Goal: Register for event/course

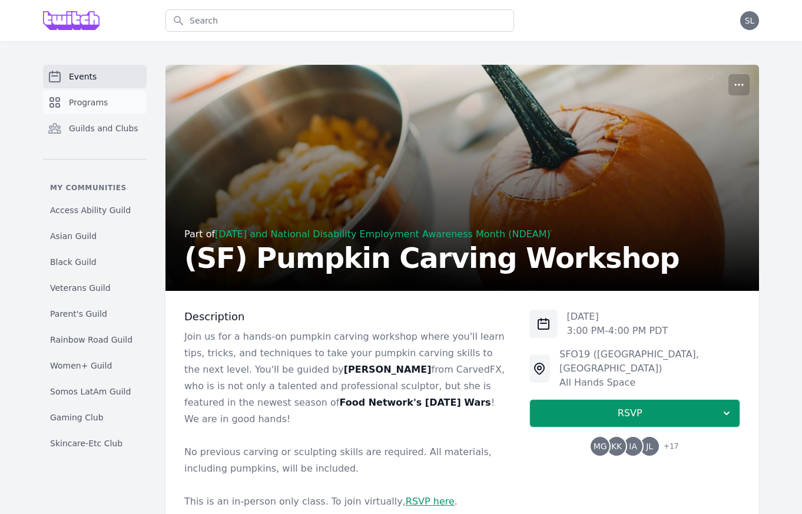
click at [104, 107] on span "Programs" at bounding box center [88, 103] width 39 height 12
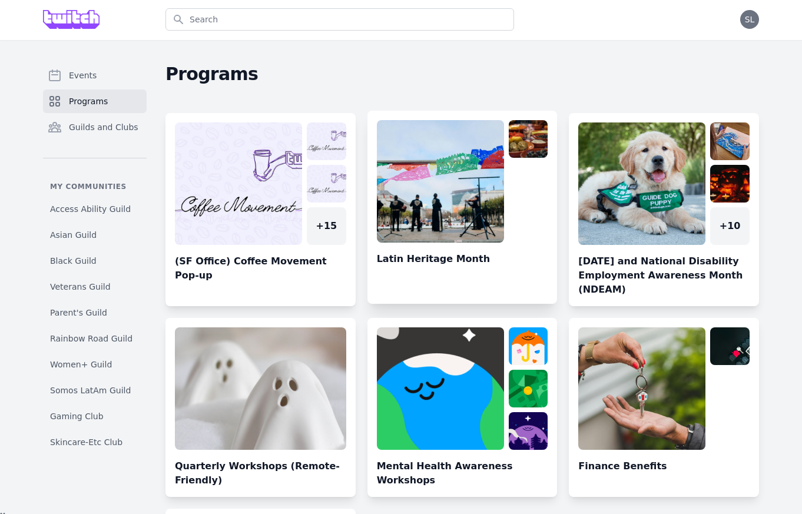
scroll to position [203, 0]
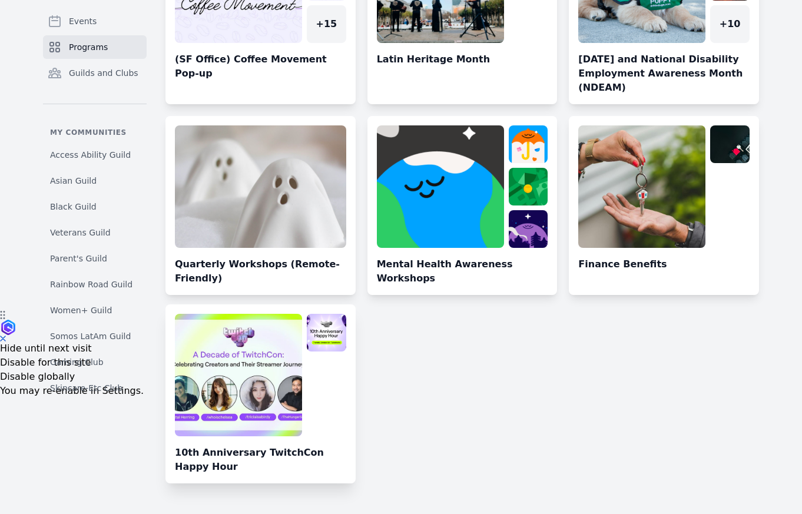
click at [246, 393] on link at bounding box center [261, 399] width 190 height 170
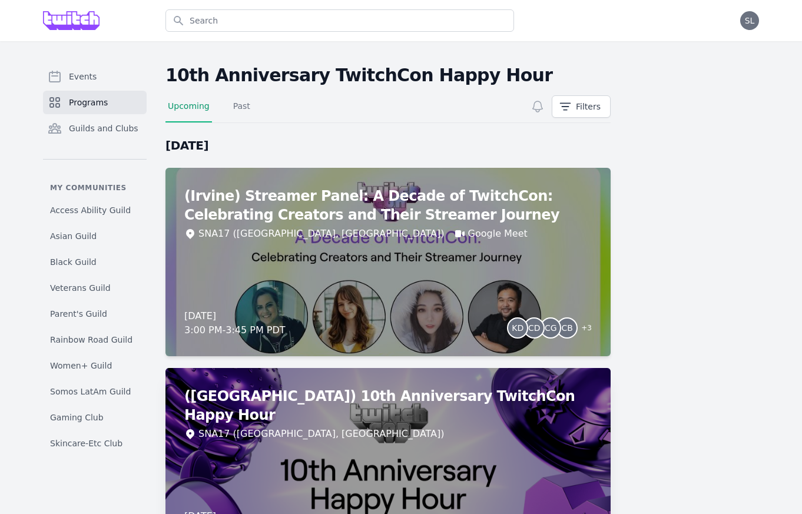
scroll to position [92, 0]
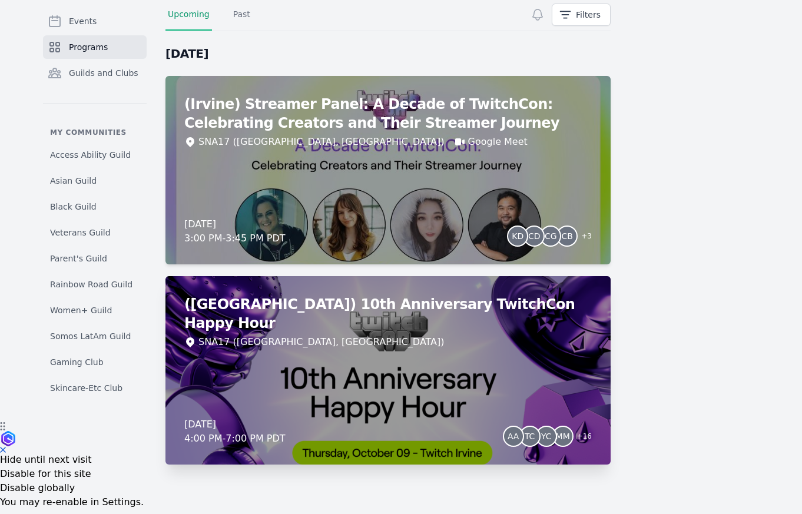
click at [479, 384] on div "(Irvine) 10th Anniversary TwitchCon Happy Hour SNA17 (Irvine, CA) Thursday, Oct…" at bounding box center [388, 370] width 445 height 189
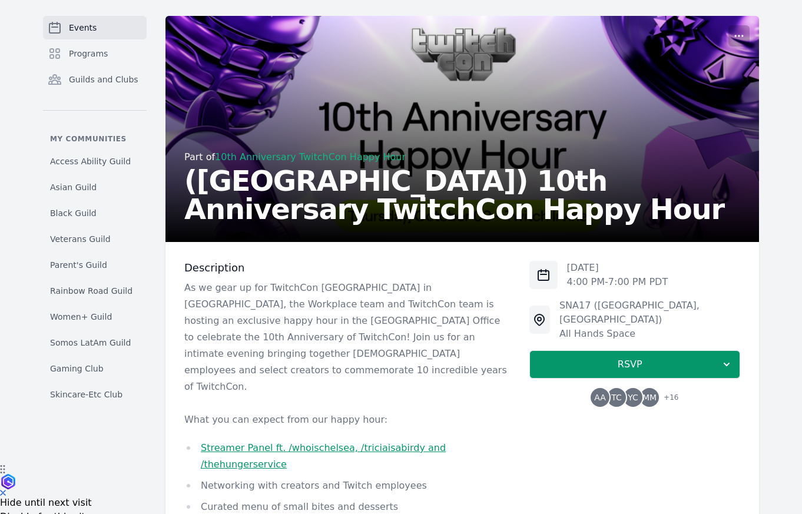
scroll to position [65, 0]
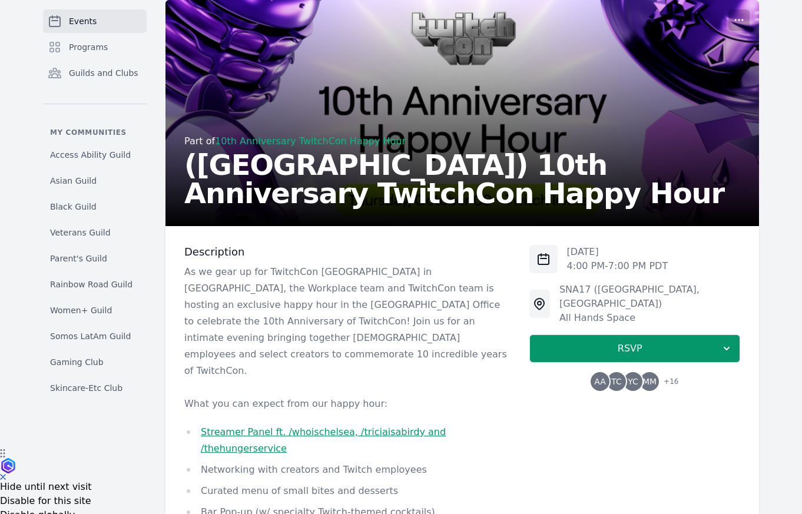
click at [616, 378] on span "TC" at bounding box center [617, 382] width 11 height 8
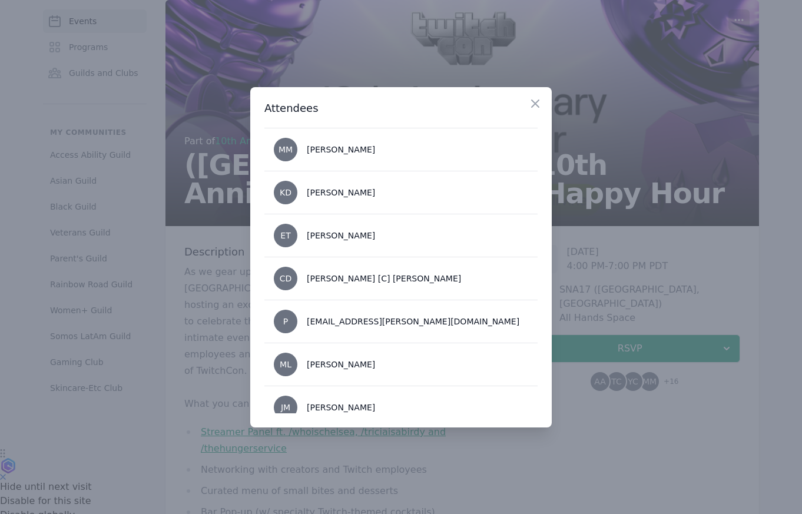
scroll to position [0, 0]
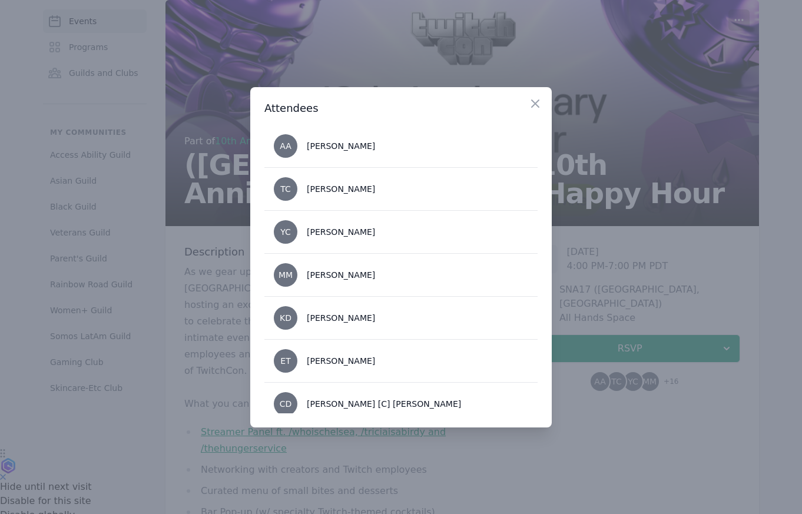
click at [574, 456] on div at bounding box center [401, 257] width 802 height 514
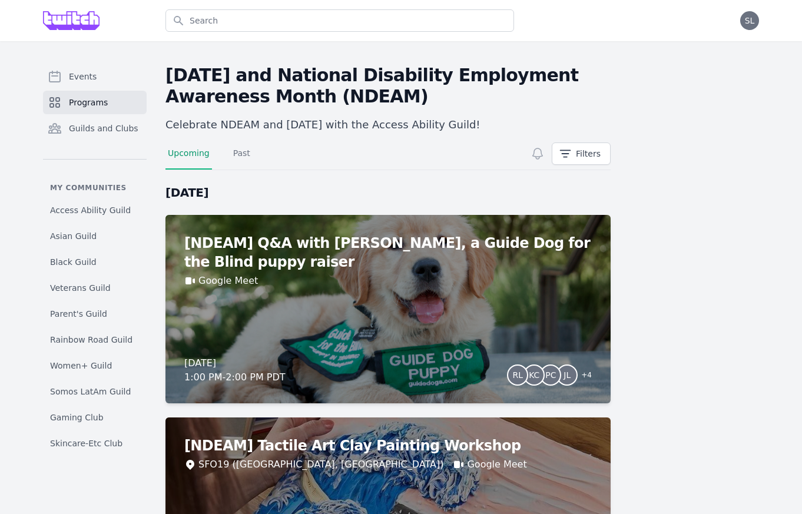
click at [94, 105] on span "Programs" at bounding box center [88, 103] width 39 height 12
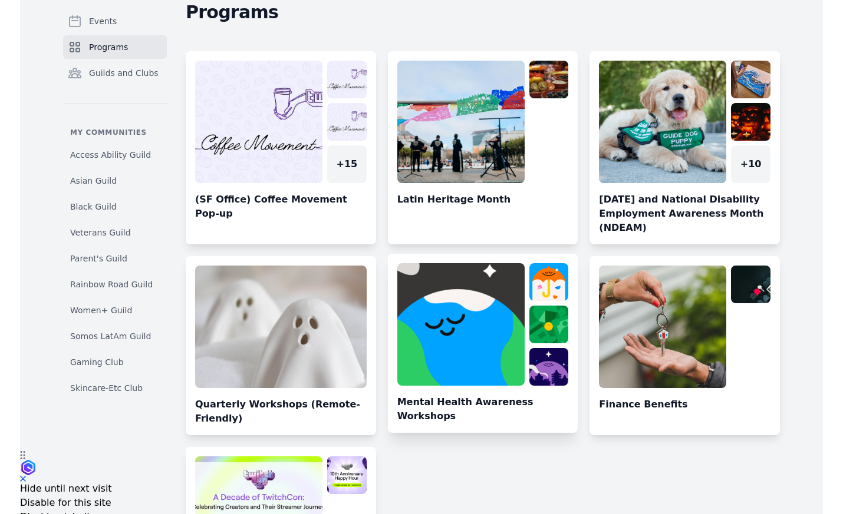
scroll to position [64, 0]
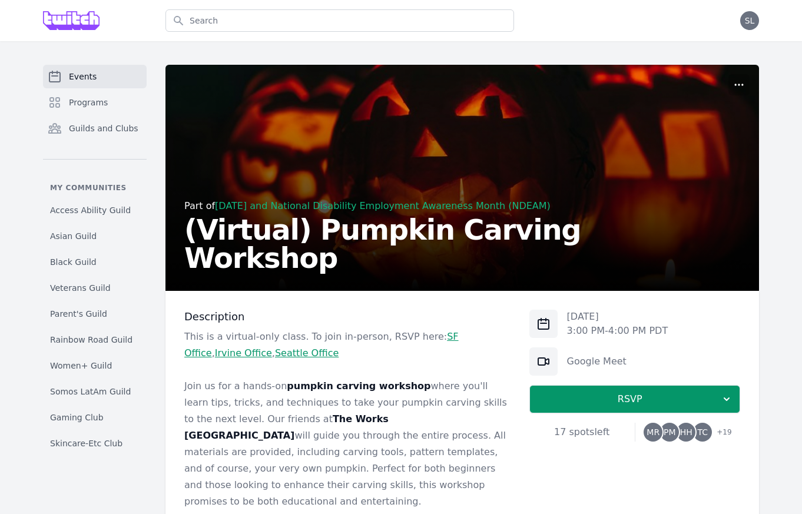
click at [679, 434] on span "PM" at bounding box center [669, 432] width 19 height 19
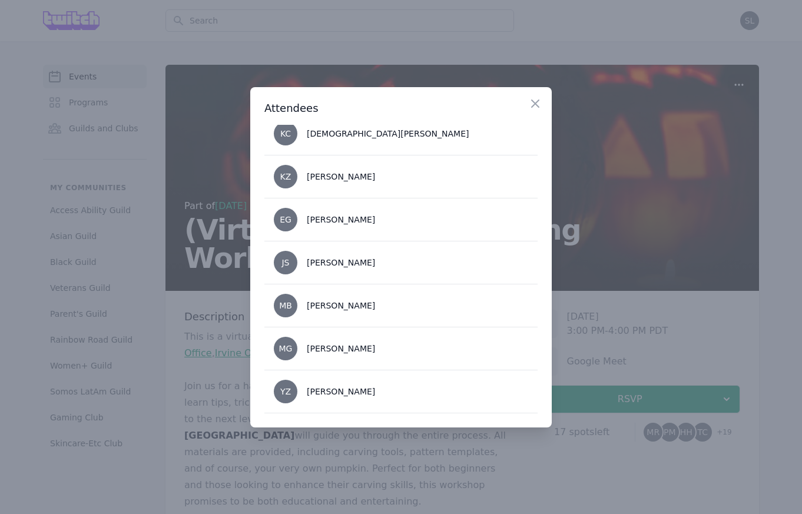
scroll to position [700, 0]
click at [605, 324] on div at bounding box center [401, 257] width 802 height 514
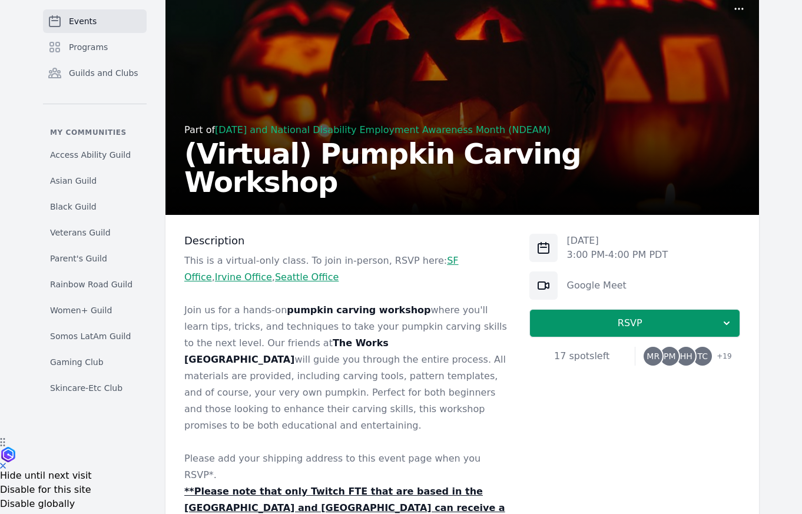
scroll to position [80, 0]
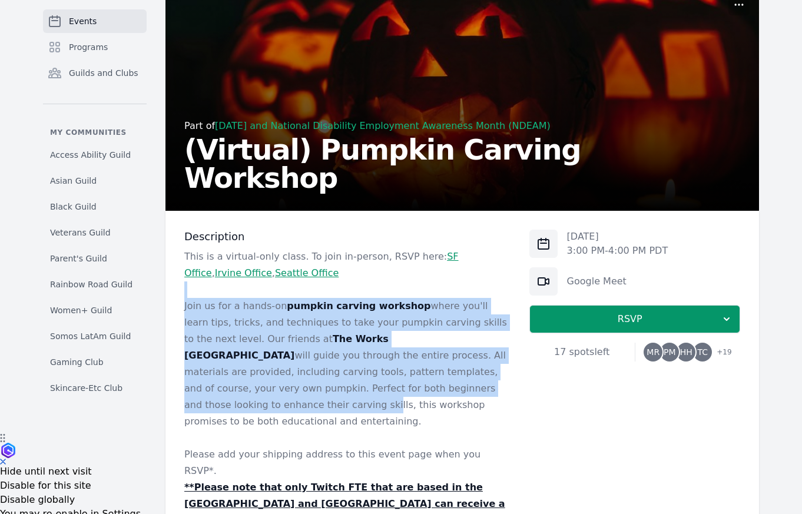
drag, startPoint x: 350, startPoint y: 266, endPoint x: 334, endPoint y: 389, distance: 124.2
click at [334, 389] on div "This is a virtual-only class. To join in-person, RSVP here: SF Office , Irvine …" at bounding box center [347, 397] width 326 height 297
click at [333, 389] on p "Join us for a hands-on pumpkin carving workshop where you'll learn tips, tricks…" at bounding box center [347, 364] width 326 height 132
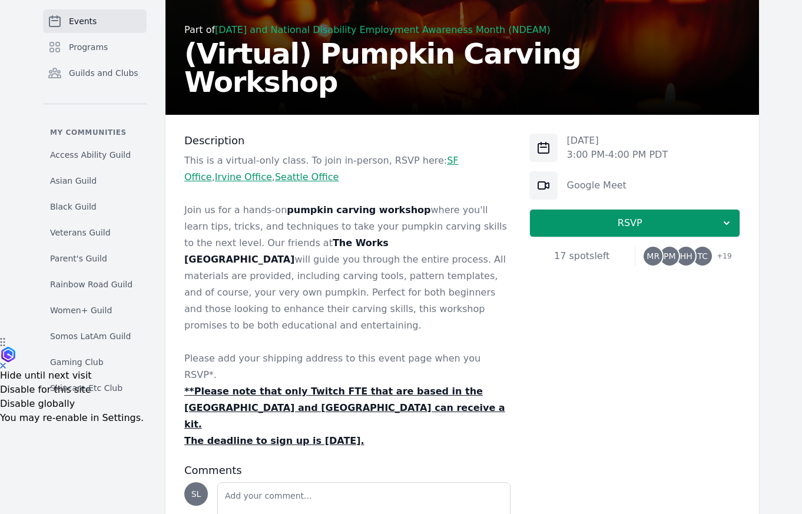
scroll to position [185, 0]
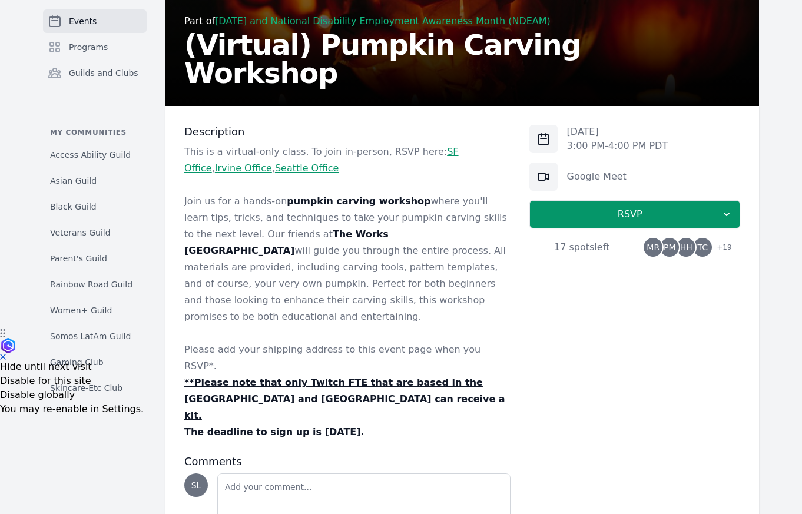
click at [275, 169] on link "Seattle Office" at bounding box center [307, 168] width 64 height 11
drag, startPoint x: 336, startPoint y: 261, endPoint x: 409, endPoint y: 379, distance: 139.5
click at [409, 379] on div "This is a virtual-only class. To join in-person, RSVP here: SF Office , Irvine …" at bounding box center [347, 292] width 326 height 297
click at [409, 424] on p "The deadline to sign up is October 6, 2025." at bounding box center [347, 432] width 326 height 16
drag, startPoint x: 422, startPoint y: 383, endPoint x: 388, endPoint y: 286, distance: 103.0
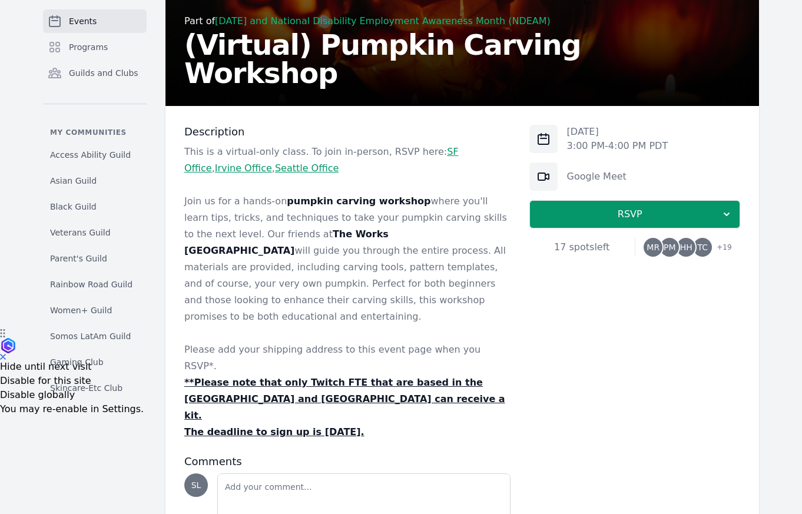
click at [388, 287] on div "This is a virtual-only class. To join in-person, RSVP here: SF Office , Irvine …" at bounding box center [347, 292] width 326 height 297
click at [388, 286] on p "Join us for a hands-on pumpkin carving workshop where you'll learn tips, tricks…" at bounding box center [347, 259] width 326 height 132
drag, startPoint x: 325, startPoint y: 228, endPoint x: 402, endPoint y: 375, distance: 166.3
click at [402, 375] on div "This is a virtual-only class. To join in-person, RSVP here: SF Office , Irvine …" at bounding box center [347, 292] width 326 height 297
click at [402, 424] on p "The deadline to sign up is October 6, 2025." at bounding box center [347, 432] width 326 height 16
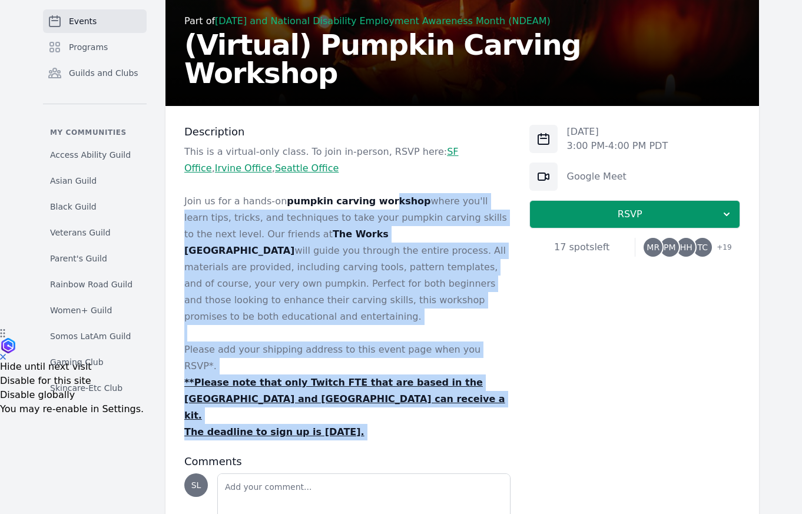
drag, startPoint x: 421, startPoint y: 393, endPoint x: 377, endPoint y: 197, distance: 201.0
click at [377, 197] on div "Description This is a virtual-only class. To join in-person, RSVP here: SF Offi…" at bounding box center [347, 340] width 326 height 431
click at [377, 197] on strong "pumpkin carving workshop" at bounding box center [359, 201] width 144 height 11
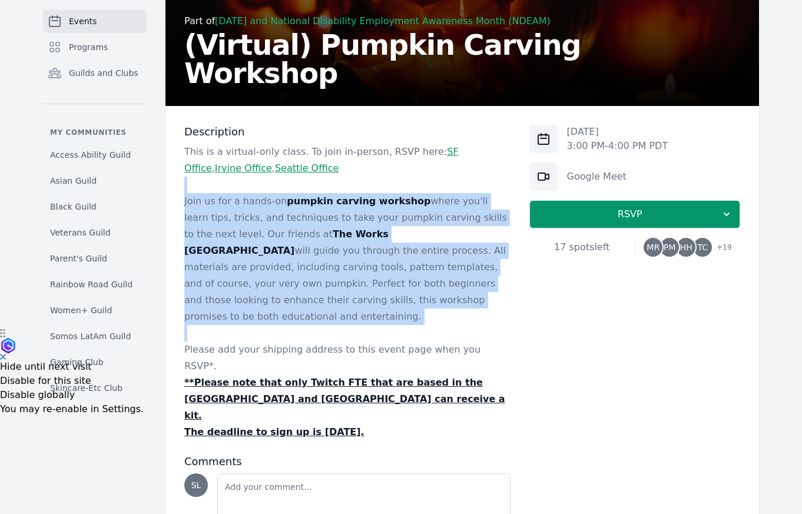
drag, startPoint x: 318, startPoint y: 180, endPoint x: 361, endPoint y: 317, distance: 143.3
click at [361, 323] on div "This is a virtual-only class. To join in-person, RSVP here: SF Office , Irvine …" at bounding box center [347, 292] width 326 height 297
click at [361, 325] on p at bounding box center [347, 333] width 326 height 16
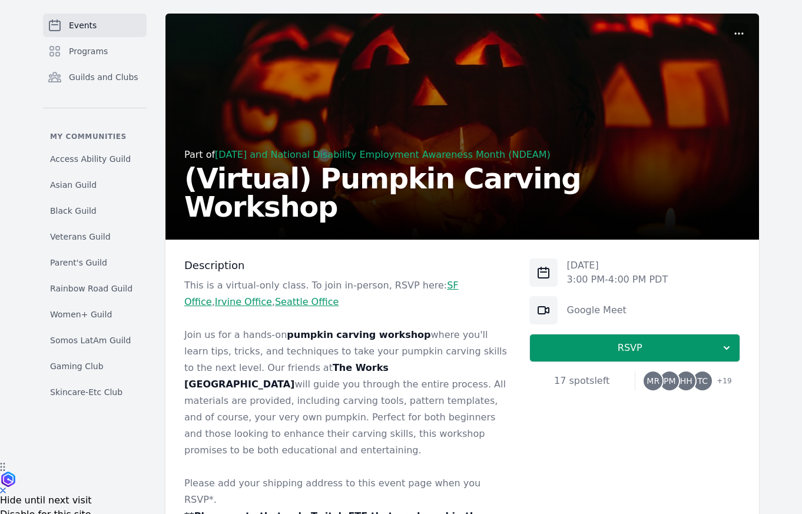
scroll to position [0, 0]
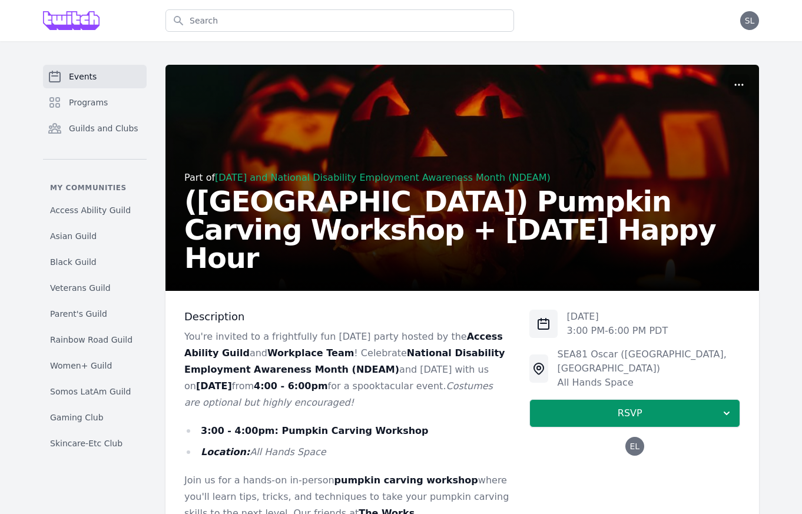
click at [636, 442] on span "EL" at bounding box center [635, 446] width 10 height 8
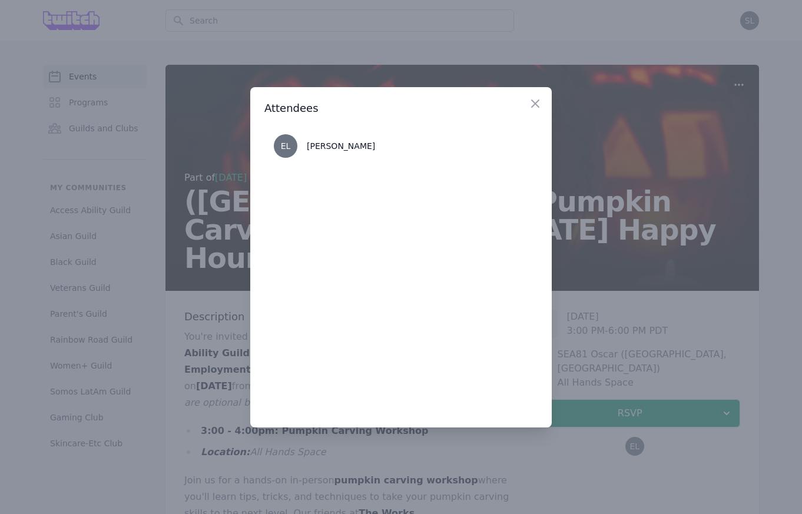
click at [645, 292] on div at bounding box center [401, 257] width 802 height 514
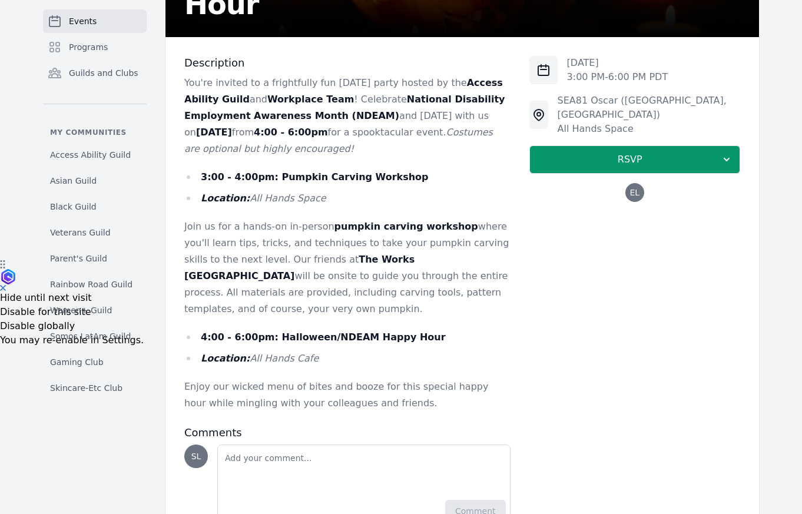
scroll to position [293, 0]
